Goal: Task Accomplishment & Management: Manage account settings

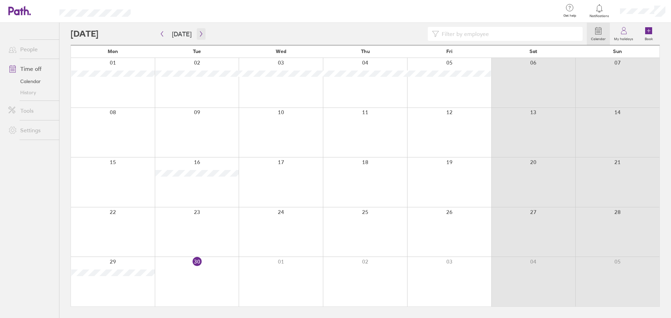
click at [197, 37] on button "button" at bounding box center [201, 34] width 9 height 12
click at [201, 35] on icon "button" at bounding box center [201, 34] width 5 height 6
click at [164, 36] on icon "button" at bounding box center [161, 34] width 5 height 6
